Goal: Task Accomplishment & Management: Manage account settings

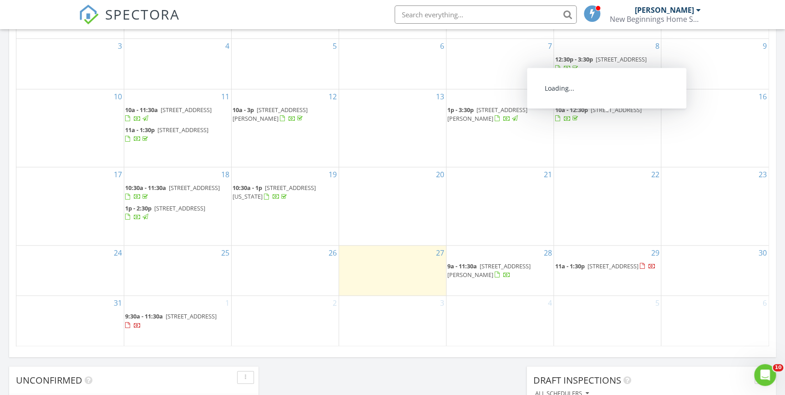
scroll to position [496, 0]
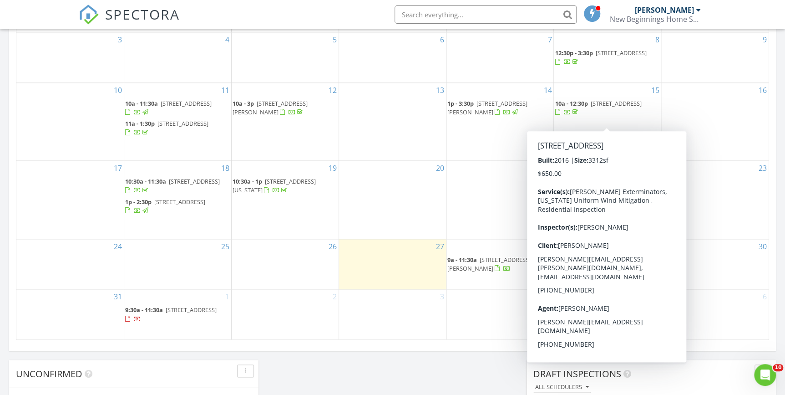
click at [688, 360] on div "Draft Inspections All schedulers" at bounding box center [650, 379] width 249 height 40
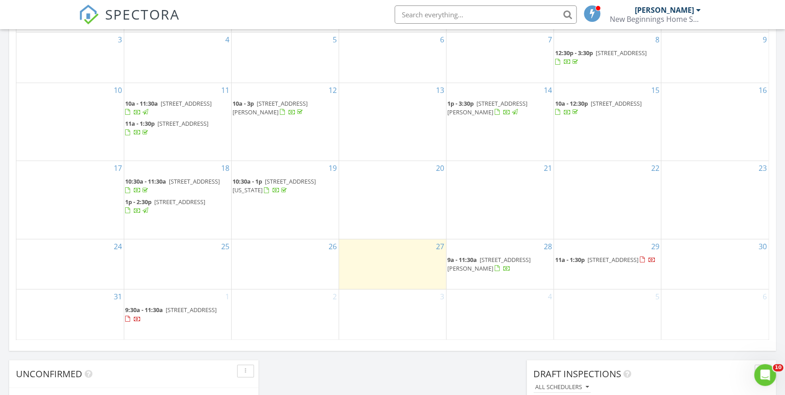
click at [600, 263] on span "1468 19th St, Sarasota 34234" at bounding box center [612, 259] width 51 height 8
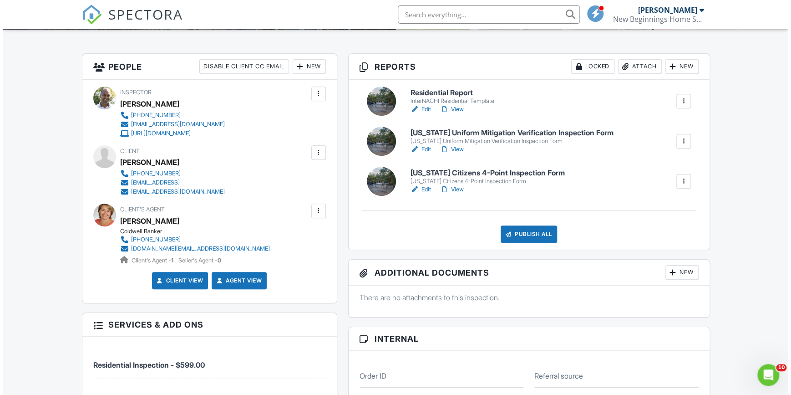
scroll to position [207, 0]
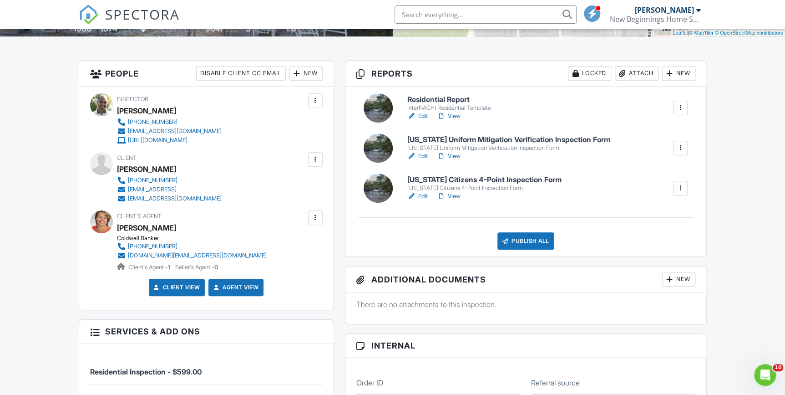
click at [315, 159] on div at bounding box center [315, 159] width 9 height 9
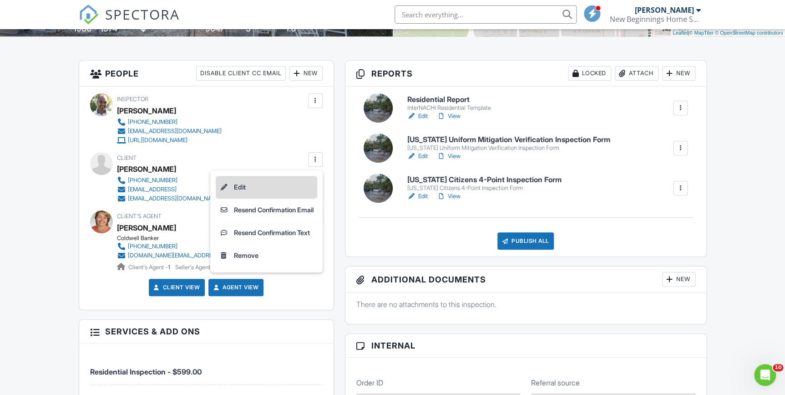
click at [233, 186] on li "Edit" at bounding box center [266, 187] width 101 height 23
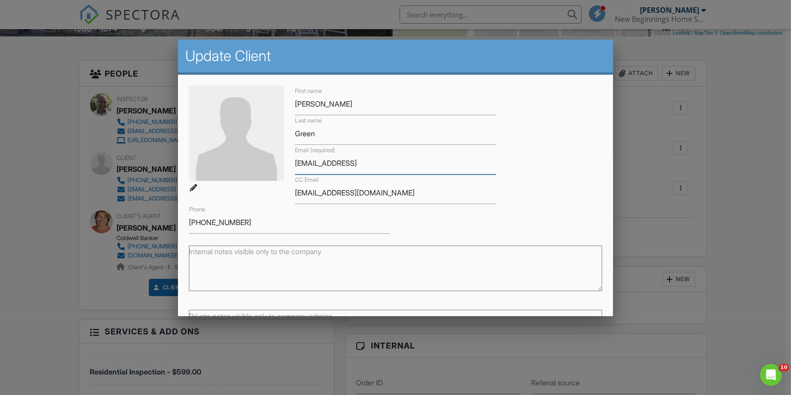
click at [368, 162] on input "stewartgreen@icloud" at bounding box center [395, 163] width 201 height 22
type input "stewartgreen@icloud.com"
click at [465, 222] on div "First name Stewart Last name Green Email (required) stewartgreen@icloud.com CC …" at bounding box center [395, 160] width 424 height 148
click at [423, 215] on div "First name Stewart Last name Green Email (required) stewartgreen@icloud.com CC …" at bounding box center [395, 160] width 424 height 148
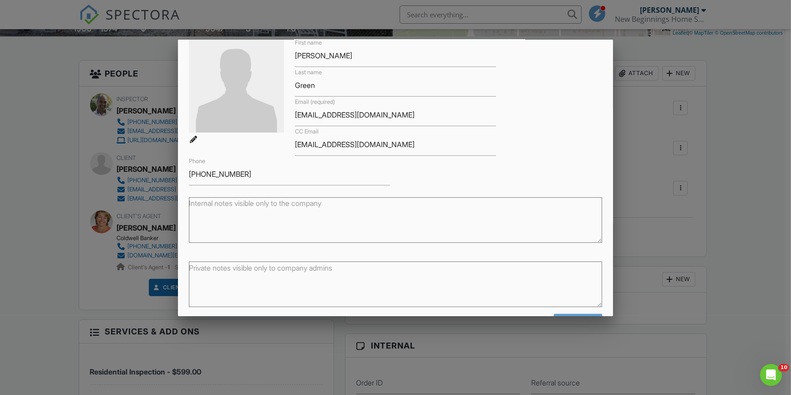
scroll to position [80, 0]
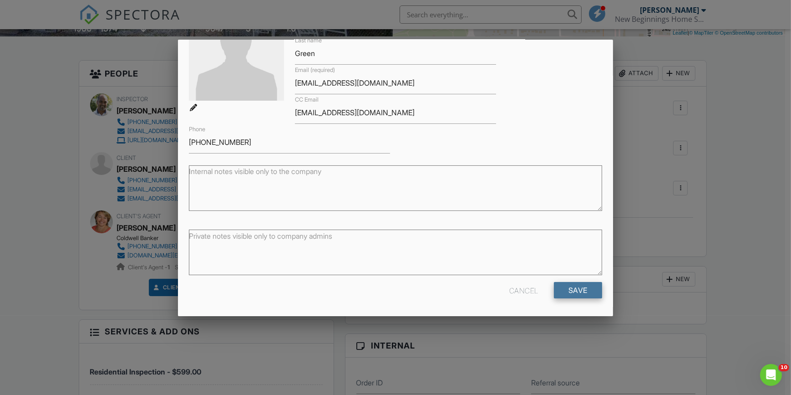
click at [564, 290] on input "Save" at bounding box center [578, 290] width 48 height 16
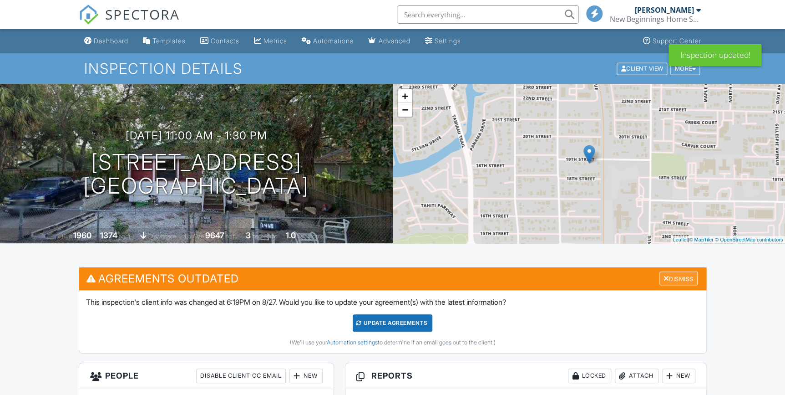
click at [678, 275] on div "Dismiss" at bounding box center [678, 278] width 38 height 14
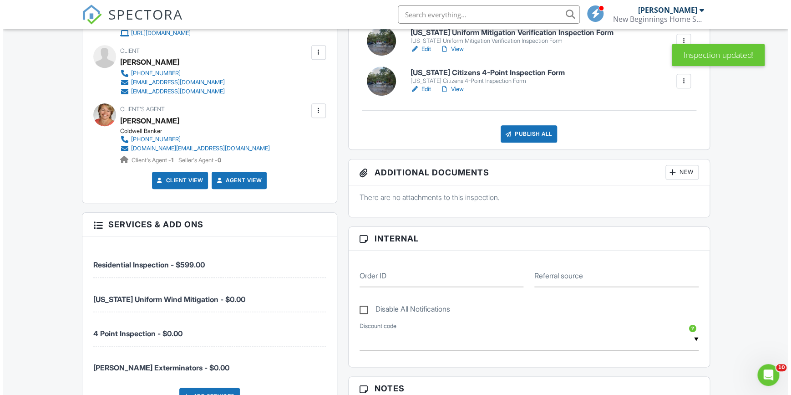
scroll to position [207, 0]
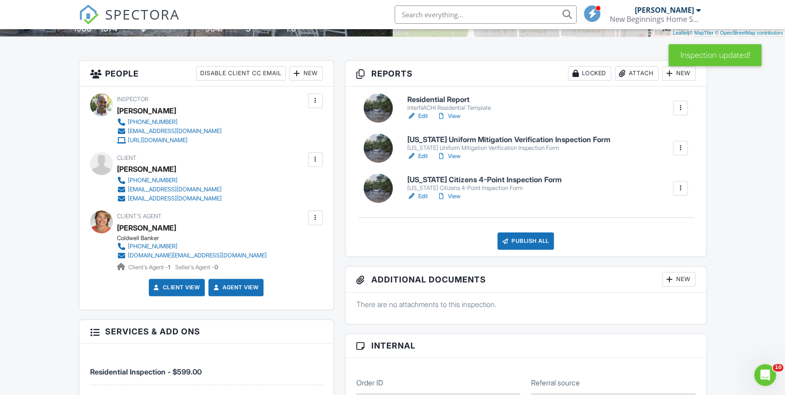
click at [313, 159] on div at bounding box center [315, 159] width 9 height 9
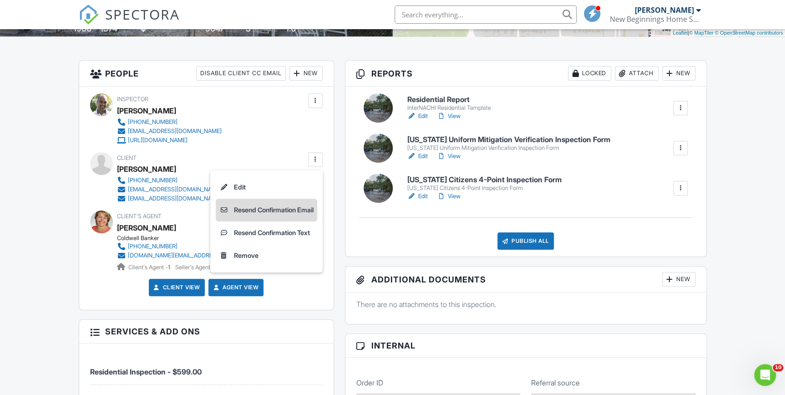
click at [280, 205] on li "Resend Confirmation Email" at bounding box center [266, 209] width 101 height 23
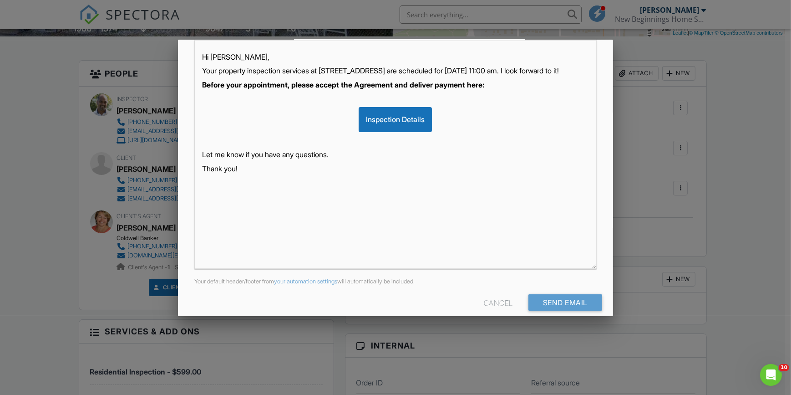
scroll to position [171, 0]
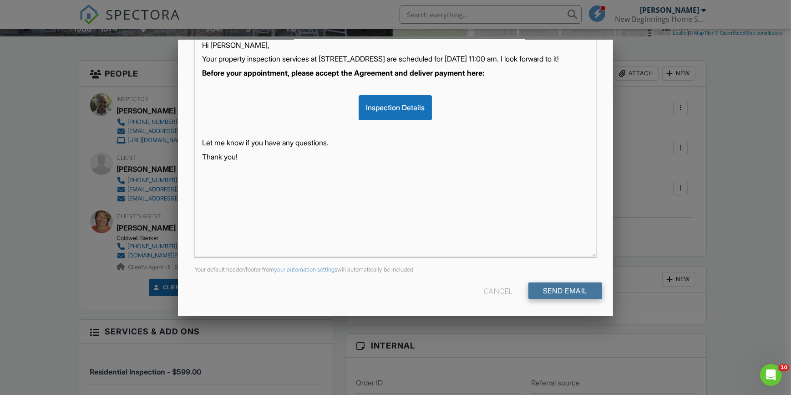
click at [559, 287] on input "Send Email" at bounding box center [565, 290] width 74 height 16
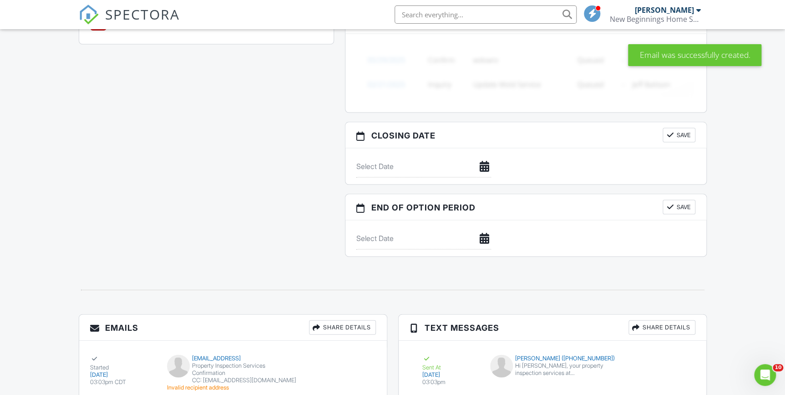
scroll to position [972, 0]
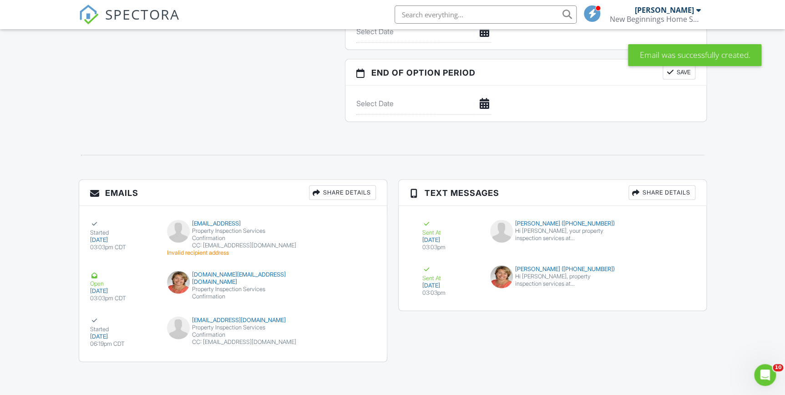
click at [424, 359] on div "Emails Share Details Started 08/27/2025 03:03pm CDT stewartgreen@icloud Propert…" at bounding box center [392, 275] width 639 height 192
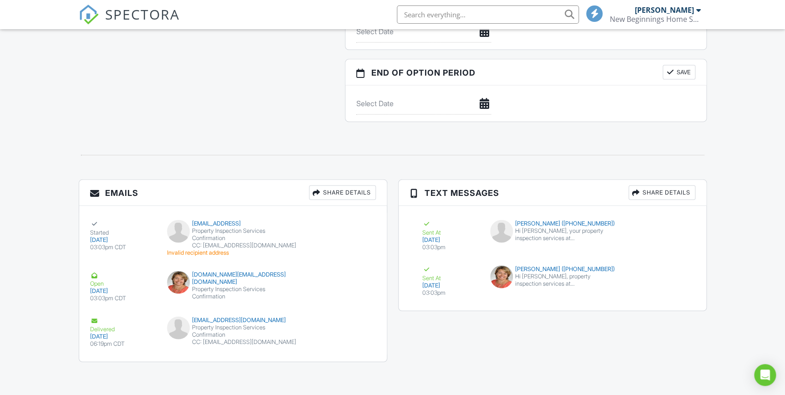
click at [481, 366] on div "Emails Share Details Started 08/27/2025 03:03pm CDT stewartgreen@icloud Propert…" at bounding box center [392, 275] width 639 height 192
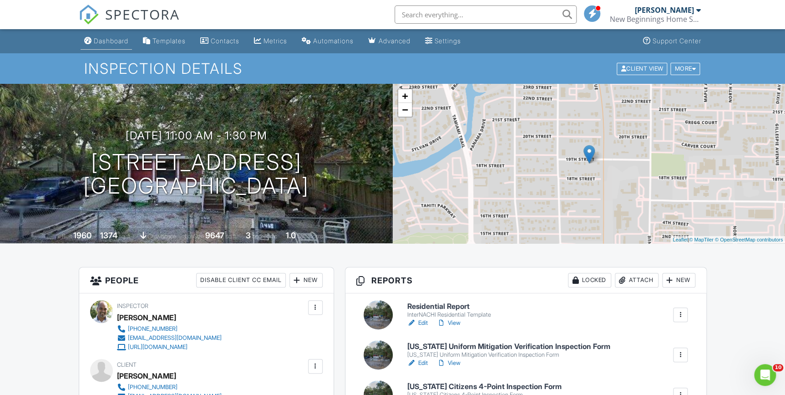
click at [109, 40] on div "Dashboard" at bounding box center [111, 41] width 35 height 8
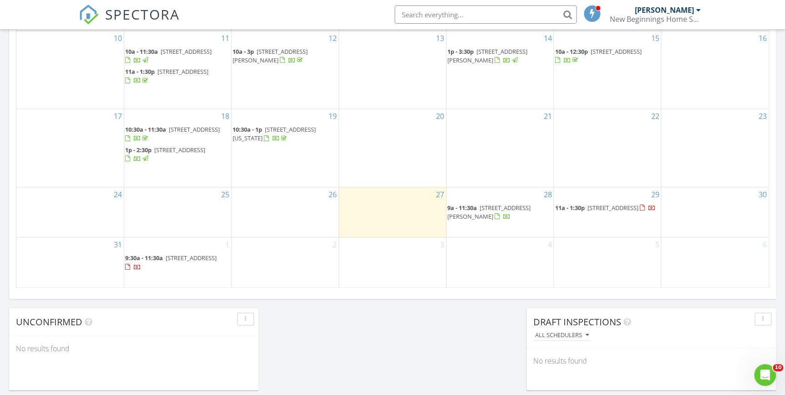
scroll to position [546, 0]
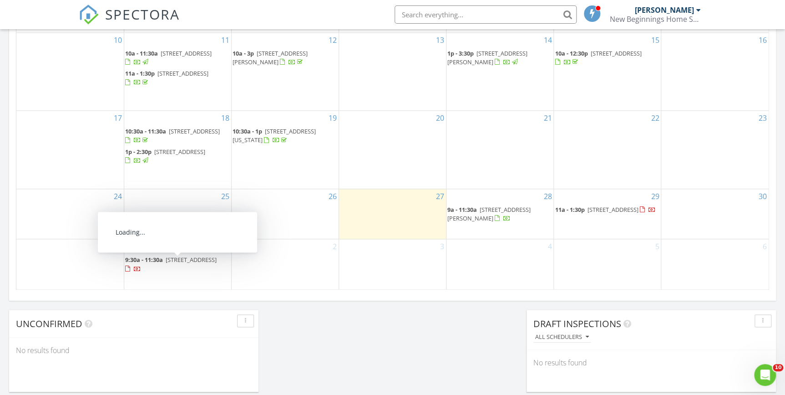
click at [150, 263] on span "9:30a - 11:30a" at bounding box center [144, 259] width 38 height 8
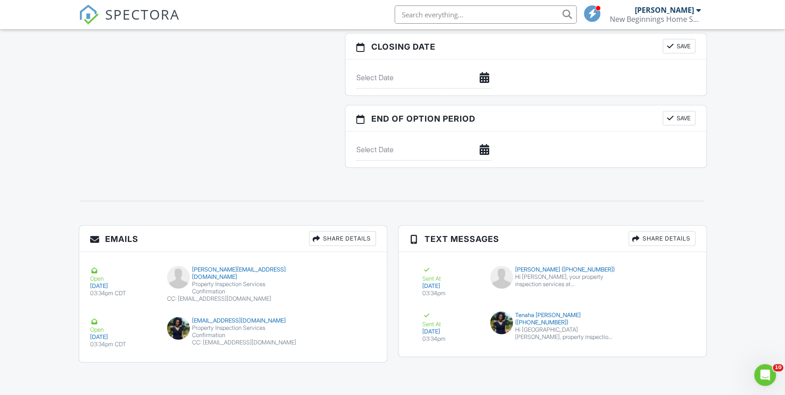
drag, startPoint x: 195, startPoint y: 65, endPoint x: 124, endPoint y: 20, distance: 84.5
